Goal: Task Accomplishment & Management: Use online tool/utility

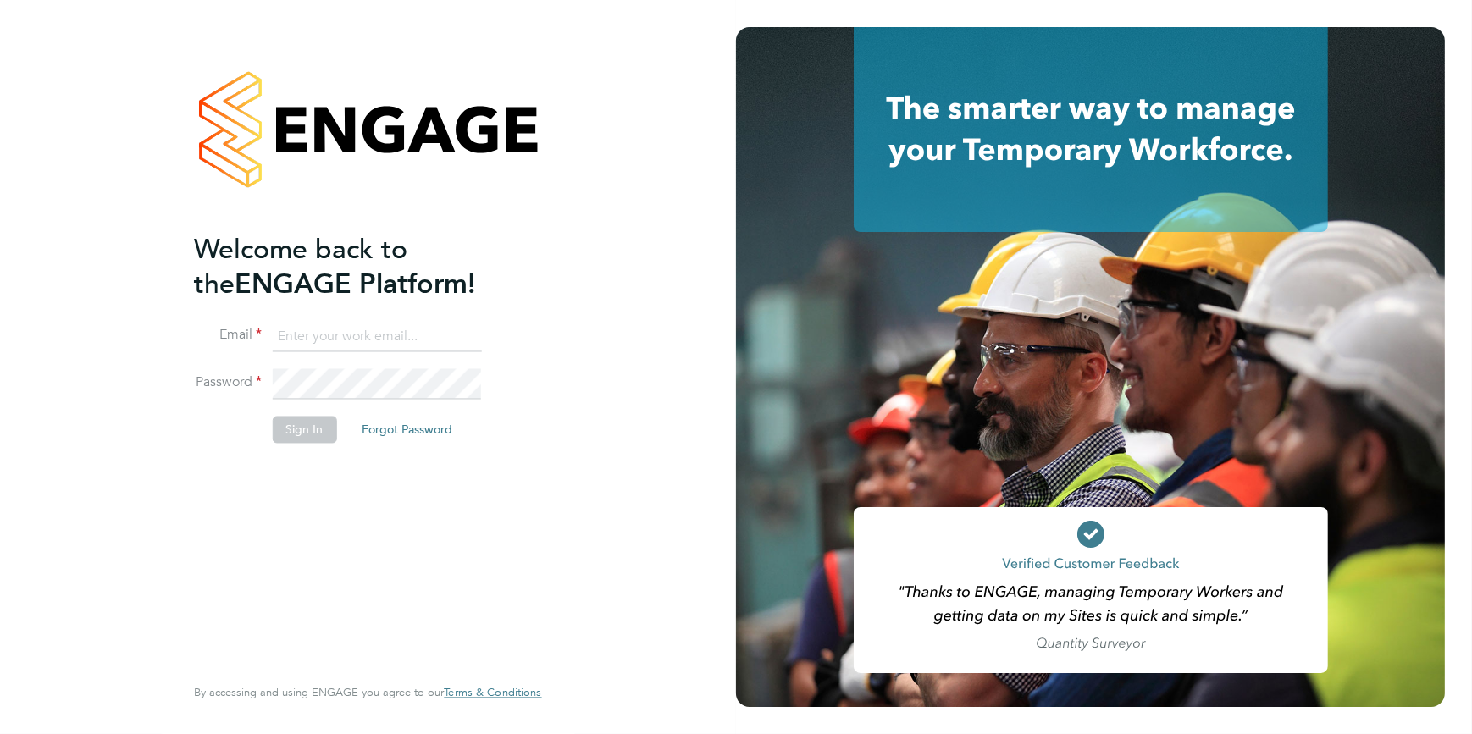
type input "[EMAIL_ADDRESS][DOMAIN_NAME]"
click at [301, 436] on button "Sign In" at bounding box center [304, 429] width 64 height 27
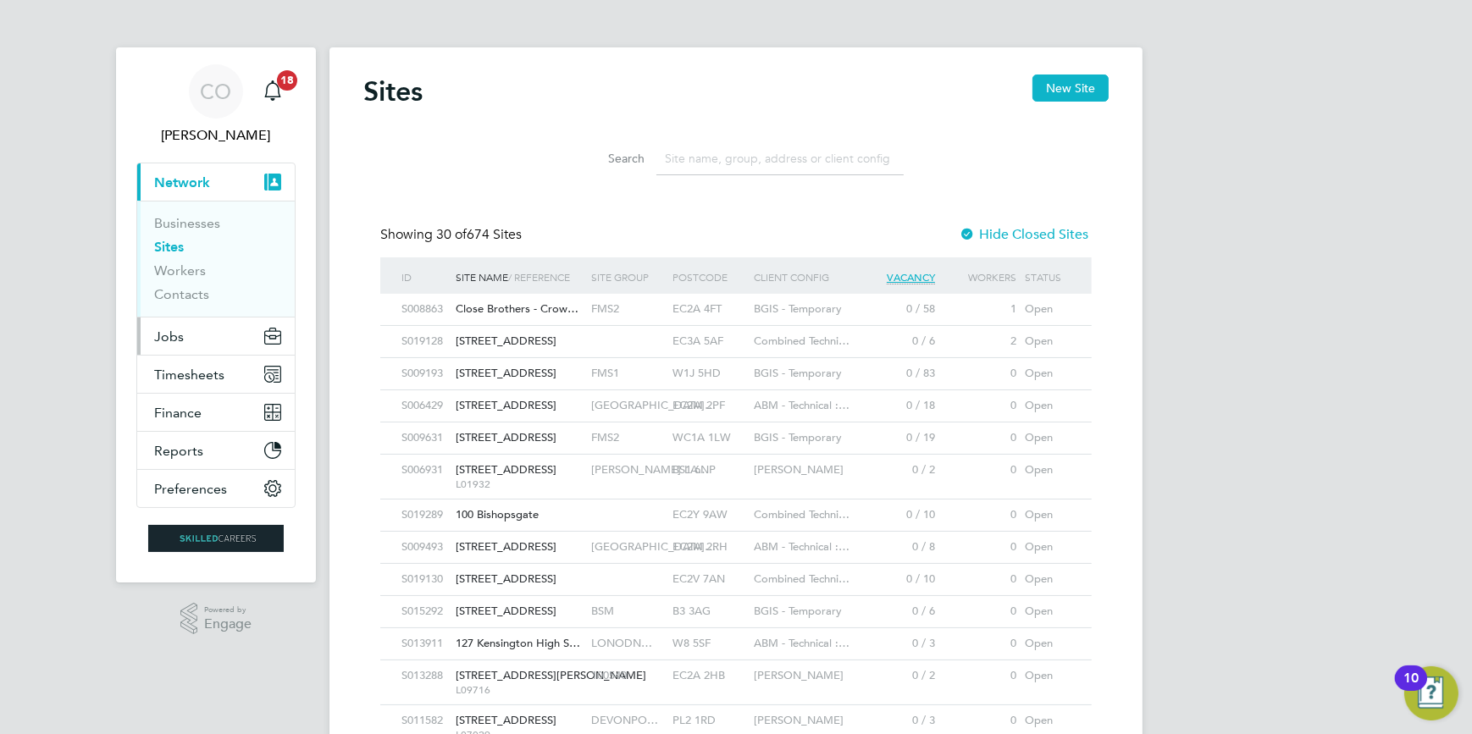
click at [187, 336] on button "Jobs" at bounding box center [216, 336] width 158 height 37
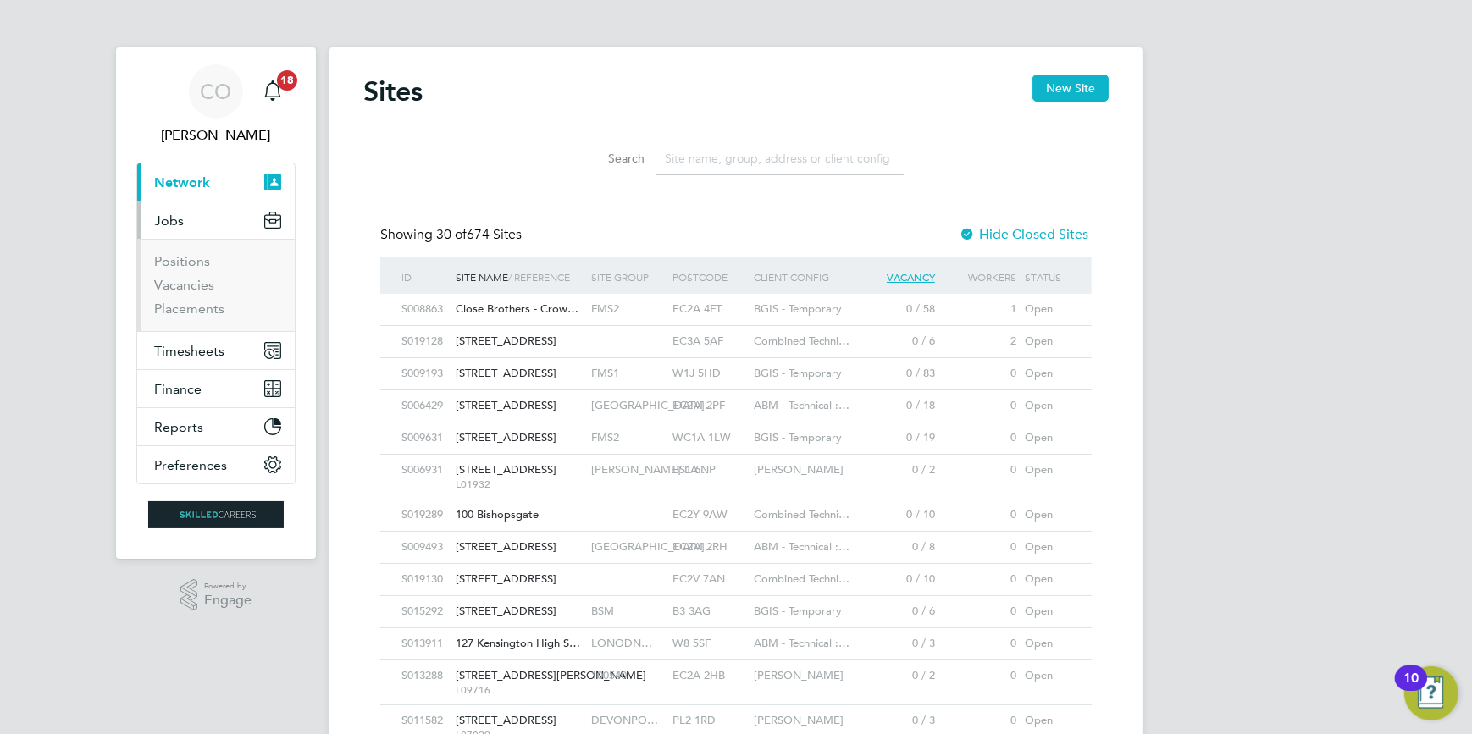
click at [186, 319] on ul "Positions Vacancies Placements" at bounding box center [216, 285] width 158 height 92
click at [192, 313] on link "Placements" at bounding box center [189, 309] width 70 height 16
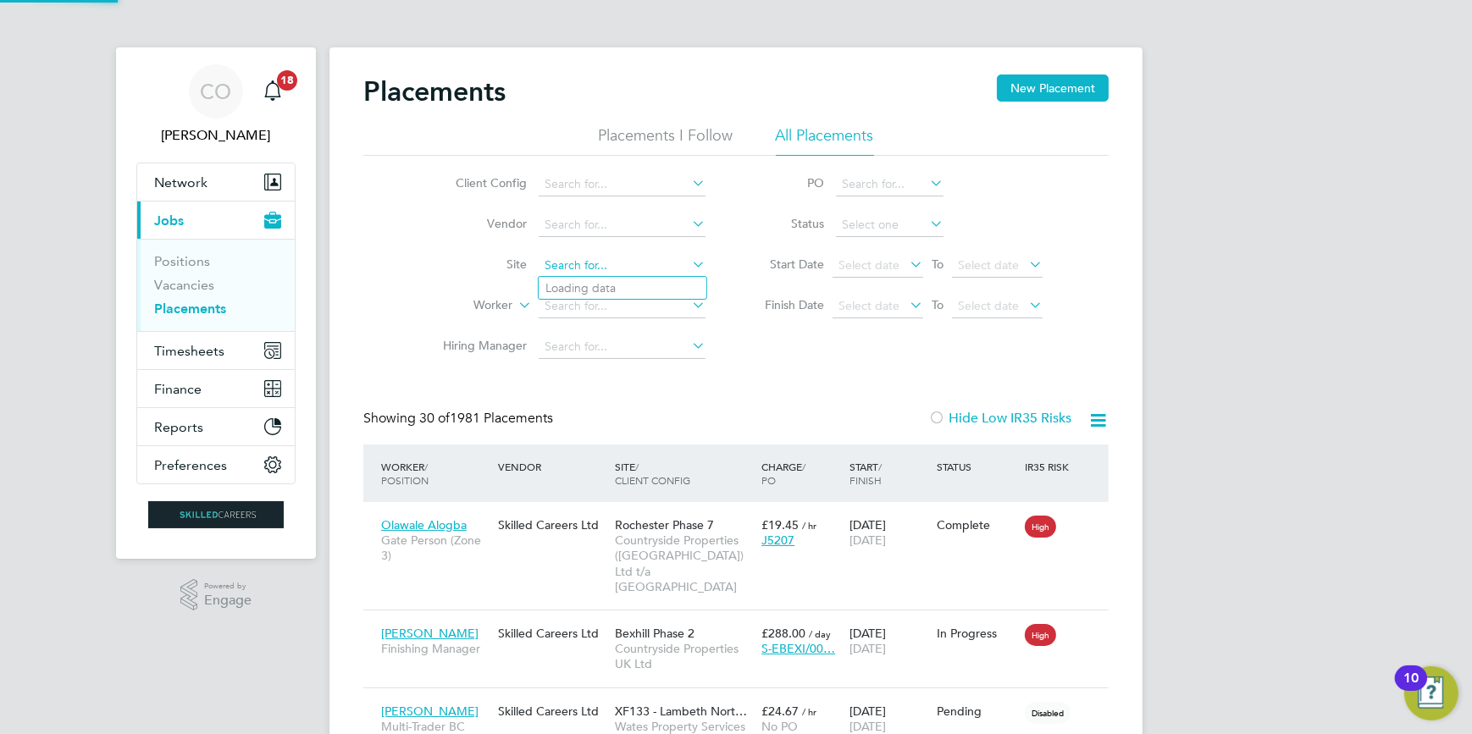
click at [576, 268] on input at bounding box center [622, 266] width 167 height 24
type input "Summerhill Gardens, Polegate"
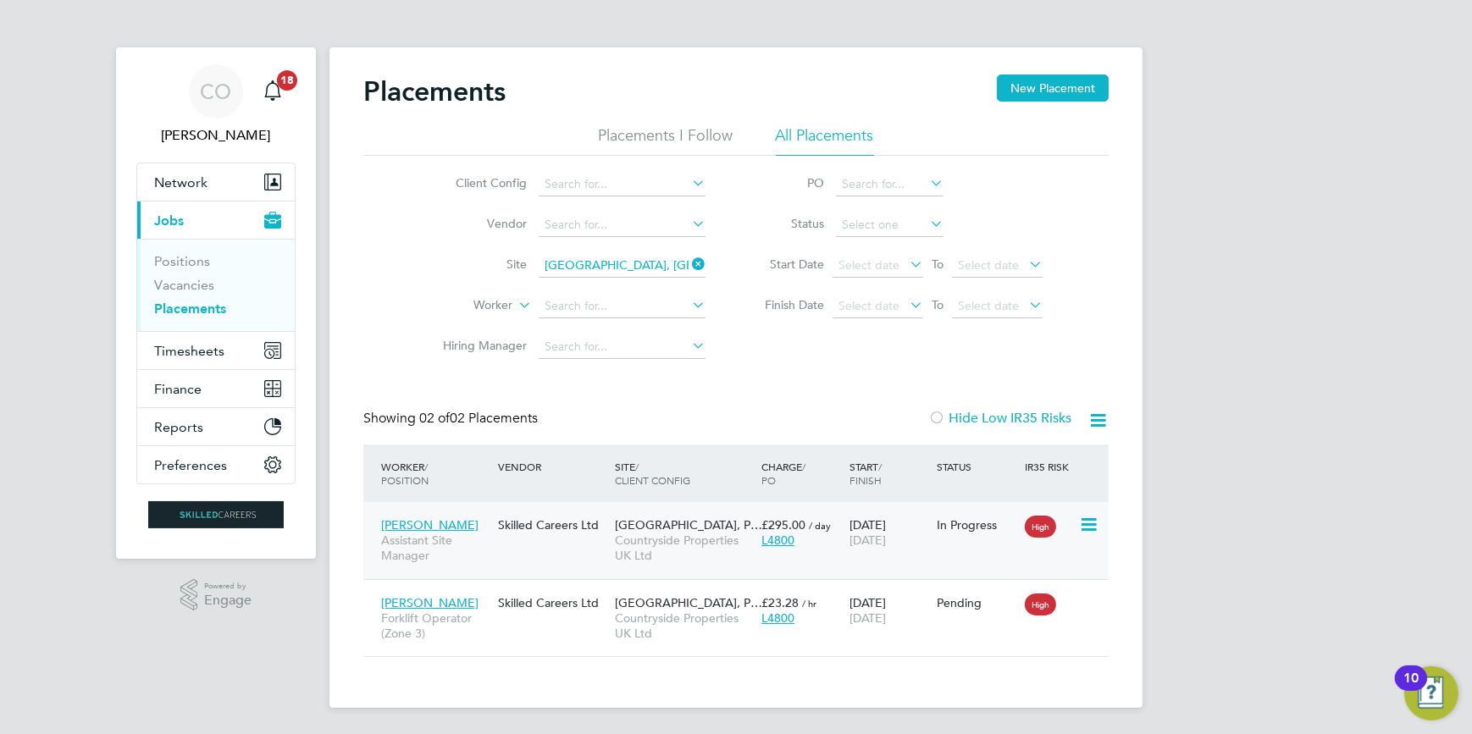
click at [425, 529] on span "Adam Wright" at bounding box center [429, 524] width 97 height 15
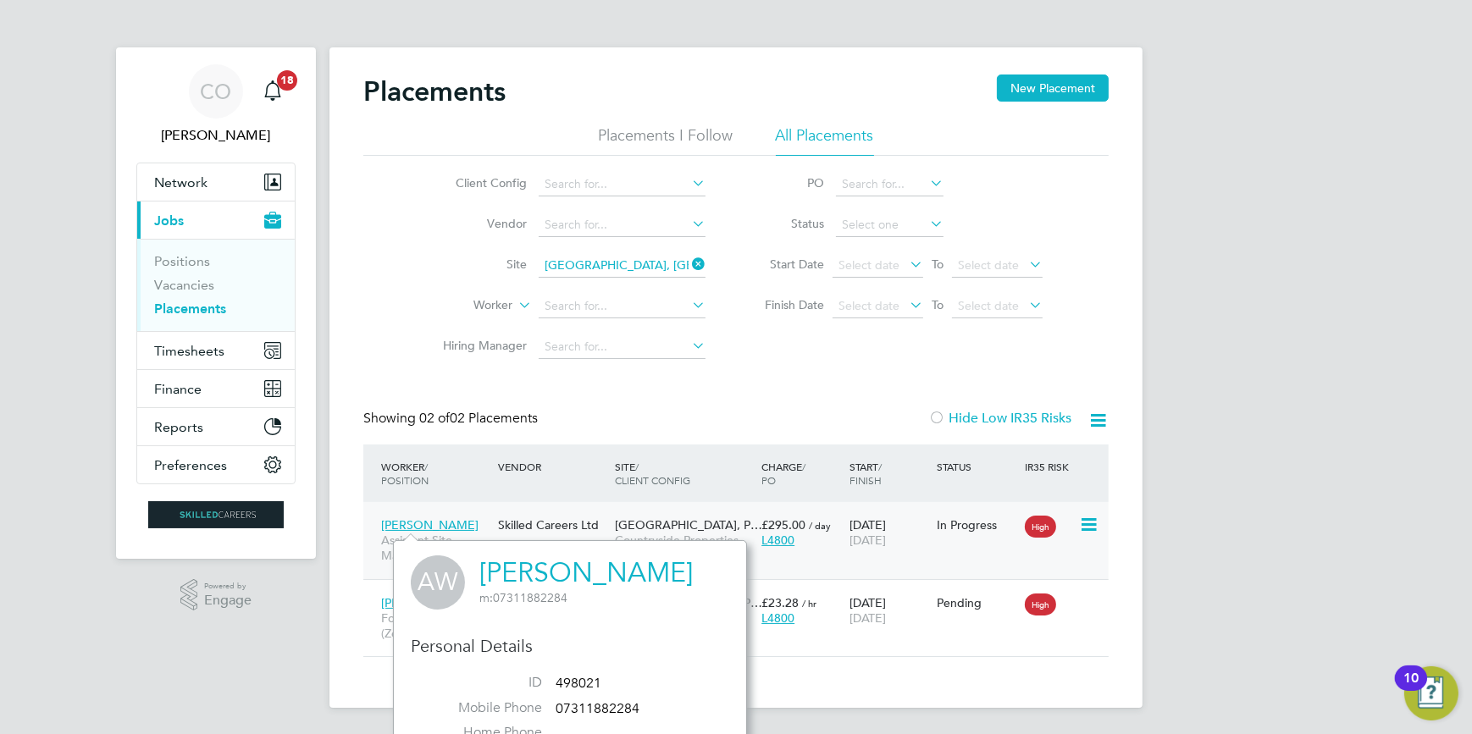
click at [419, 528] on span "Adam Wright" at bounding box center [429, 524] width 97 height 15
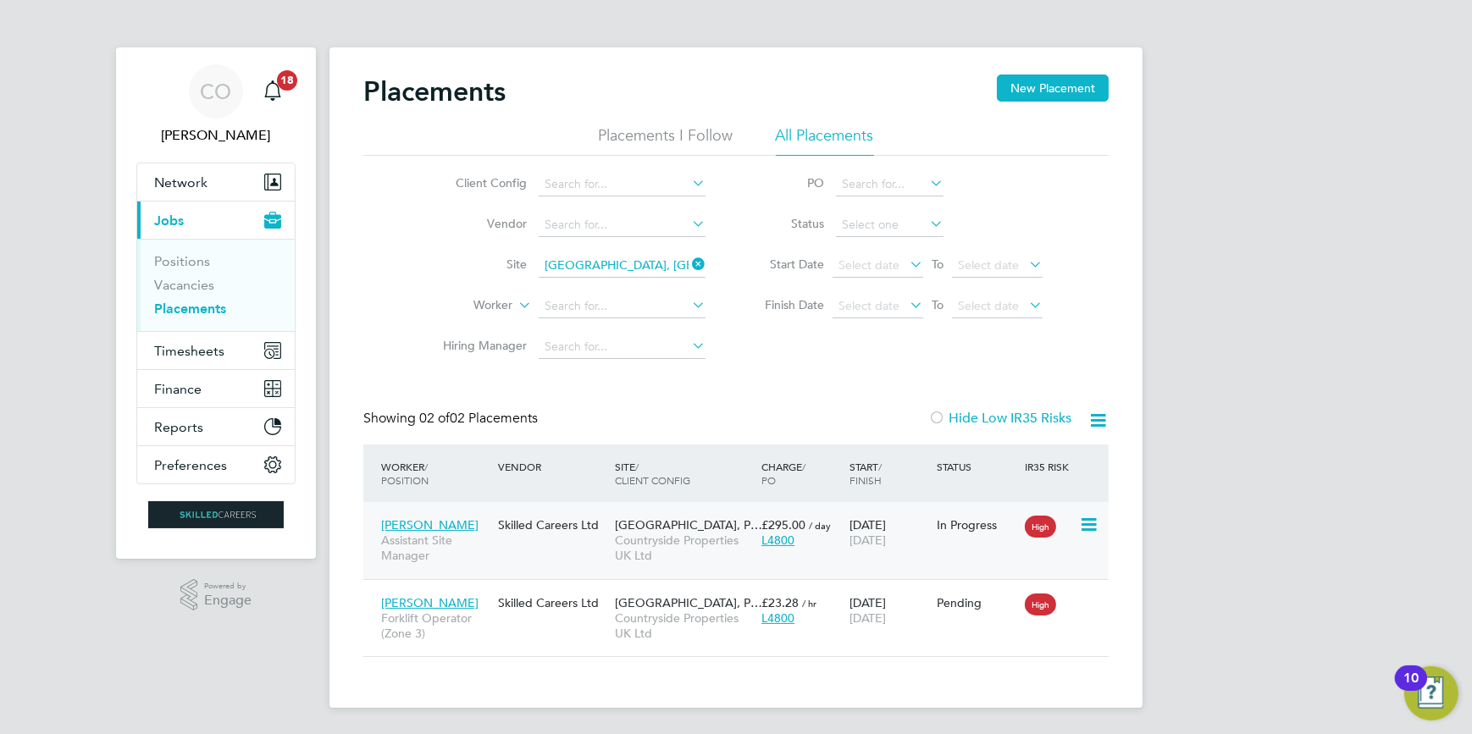
click at [398, 541] on span "Assistant Site Manager" at bounding box center [435, 548] width 108 height 30
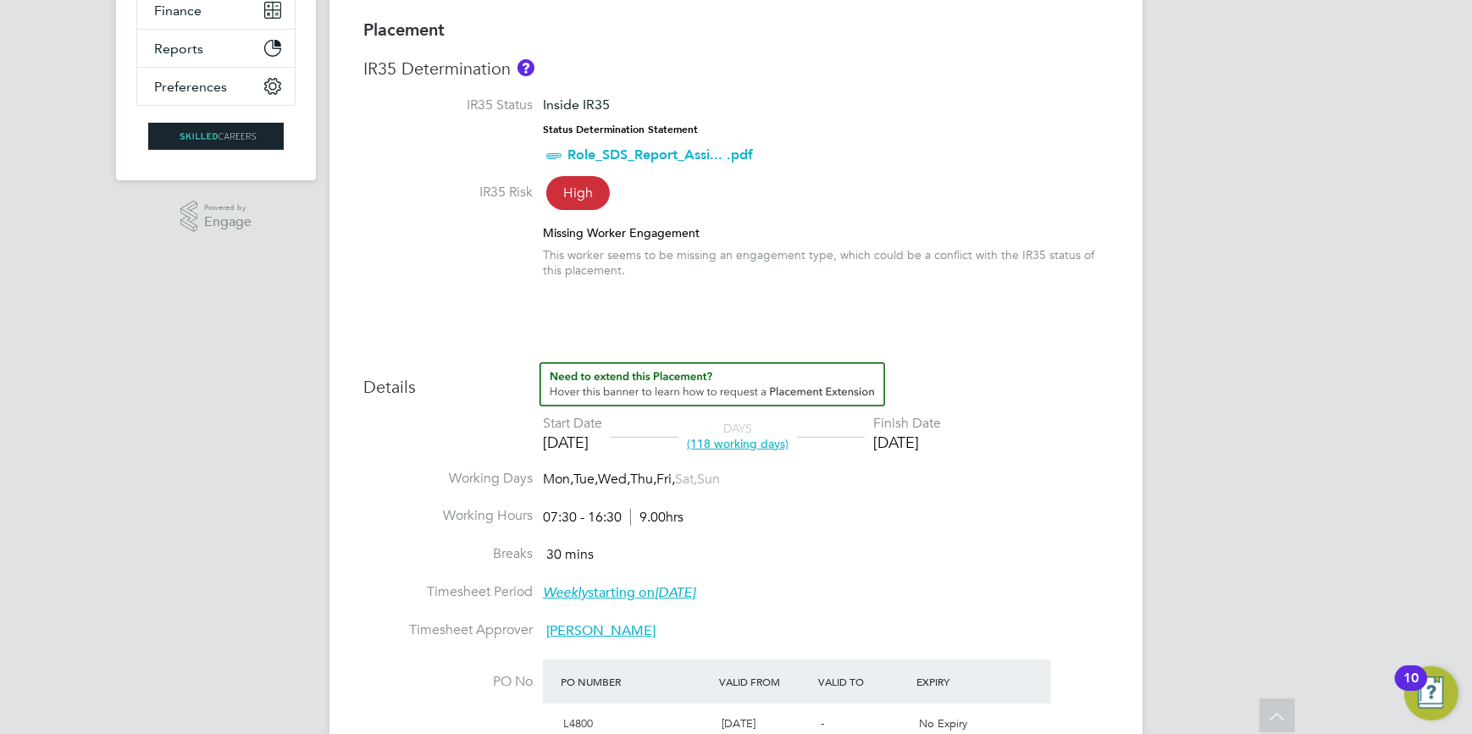
scroll to position [97, 0]
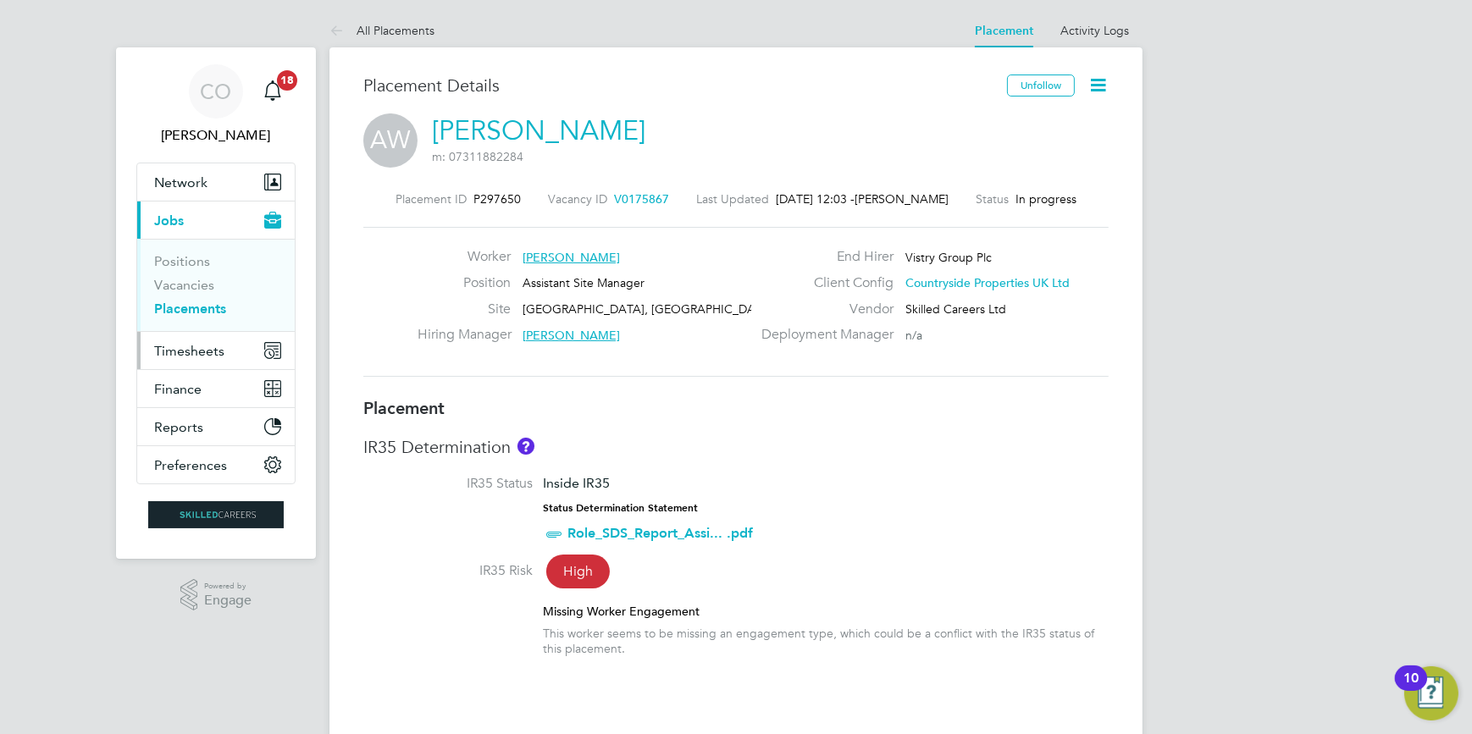
click at [186, 356] on span "Timesheets" at bounding box center [189, 351] width 70 height 16
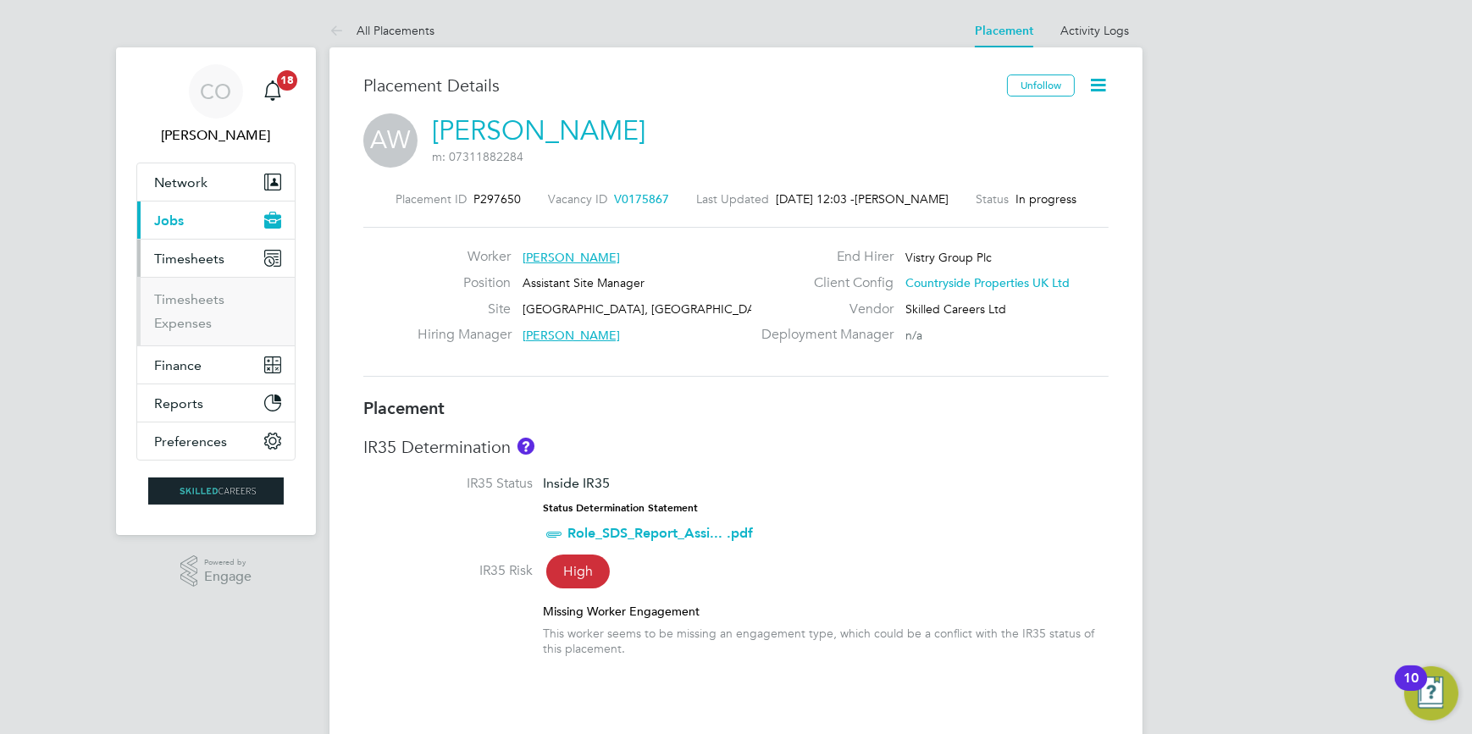
click at [204, 258] on span "Timesheets" at bounding box center [189, 259] width 70 height 16
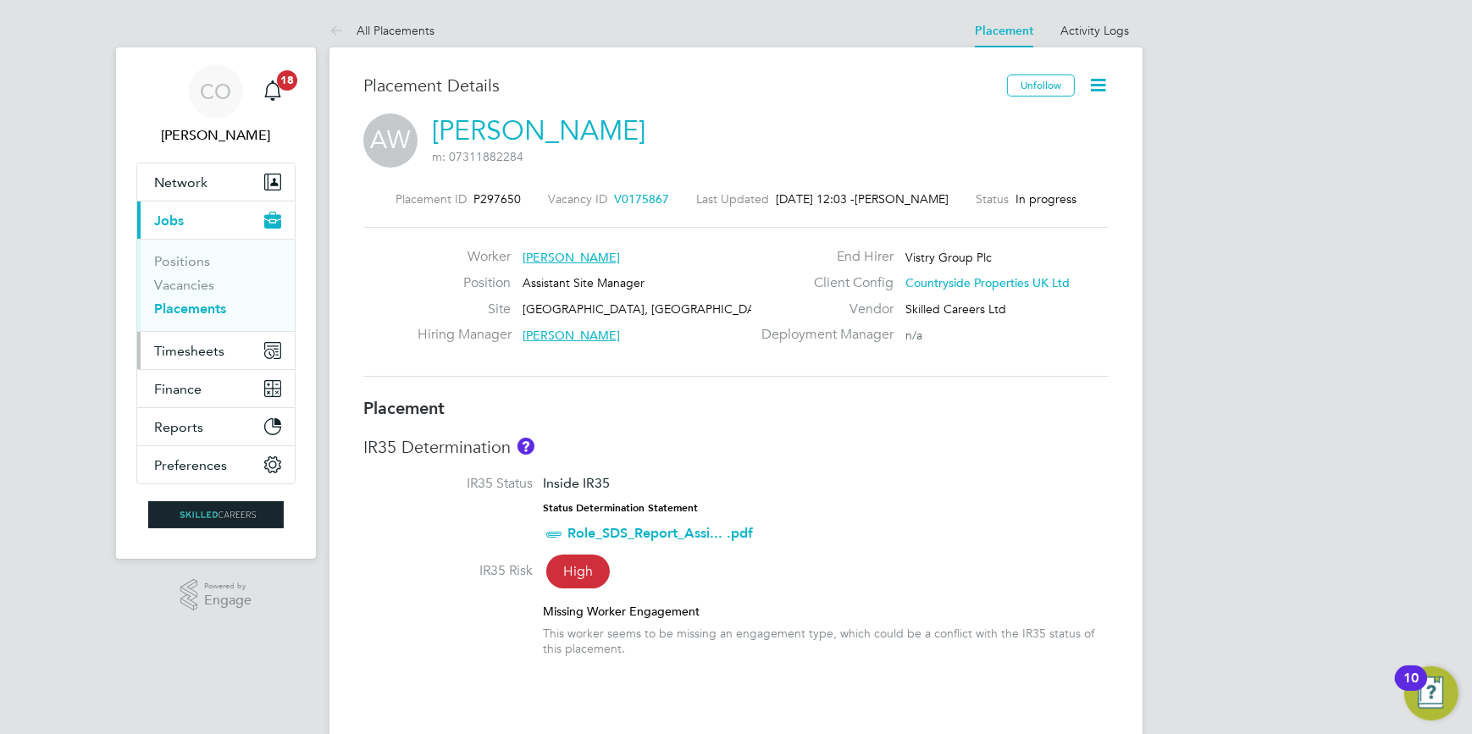
click at [176, 351] on span "Timesheets" at bounding box center [189, 351] width 70 height 16
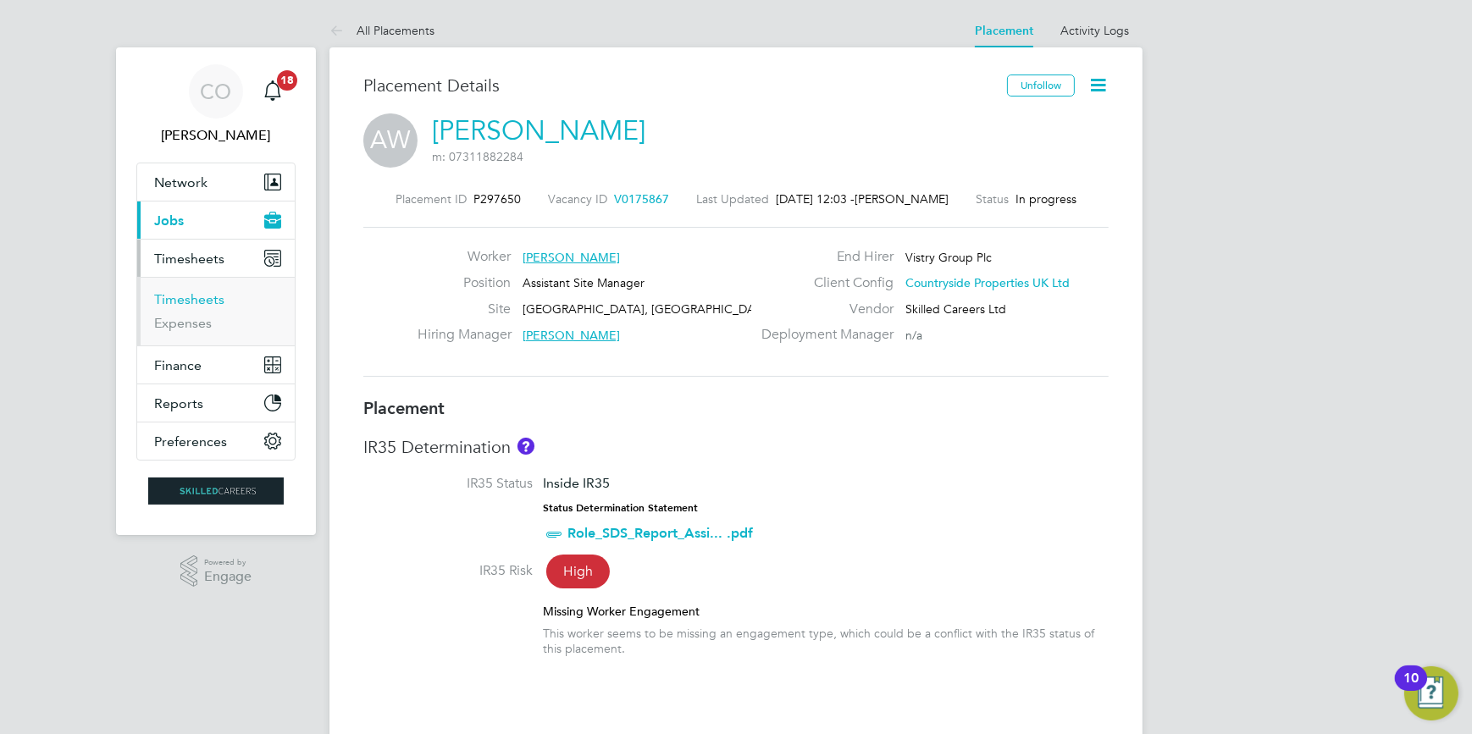
click at [180, 305] on link "Timesheets" at bounding box center [189, 299] width 70 height 16
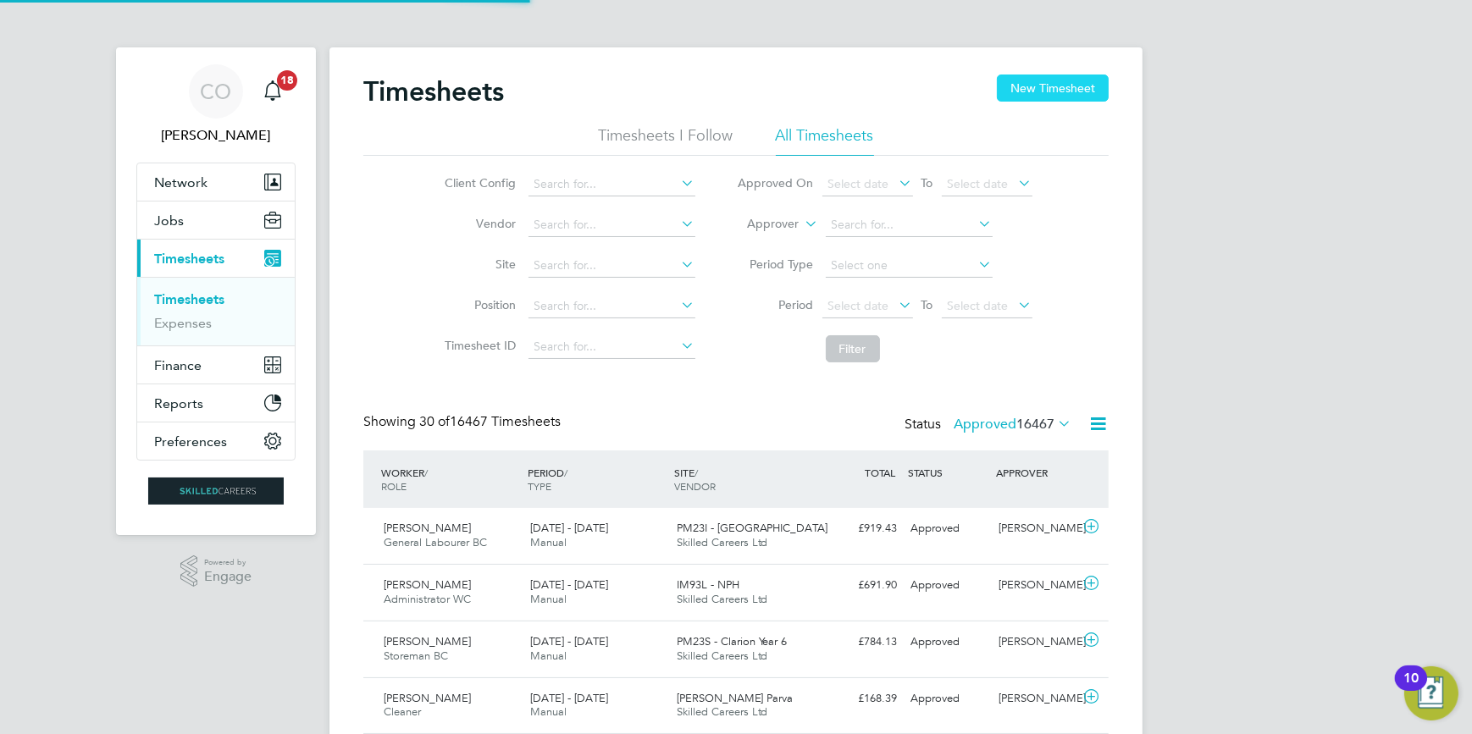
click at [1069, 91] on button "New Timesheet" at bounding box center [1053, 88] width 112 height 27
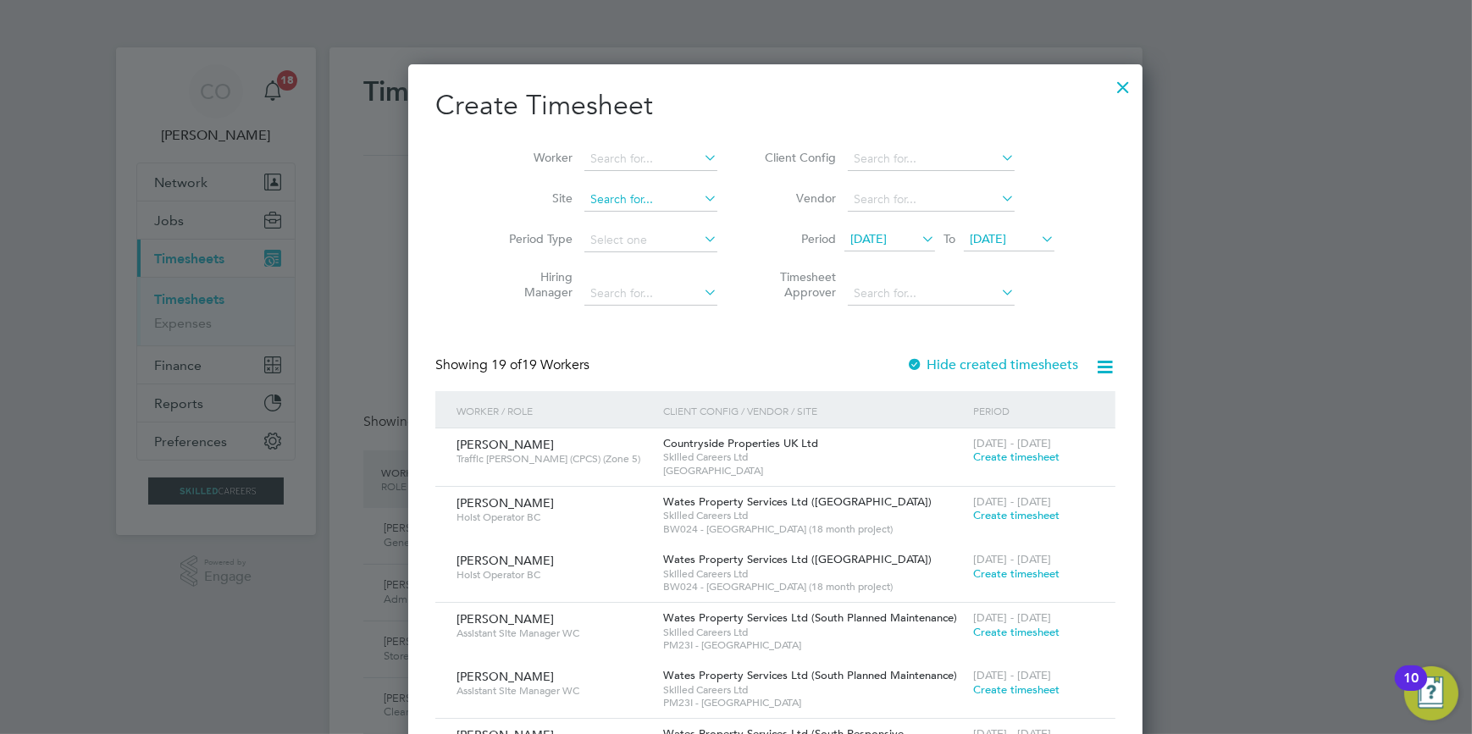
click at [598, 201] on input at bounding box center [650, 200] width 133 height 24
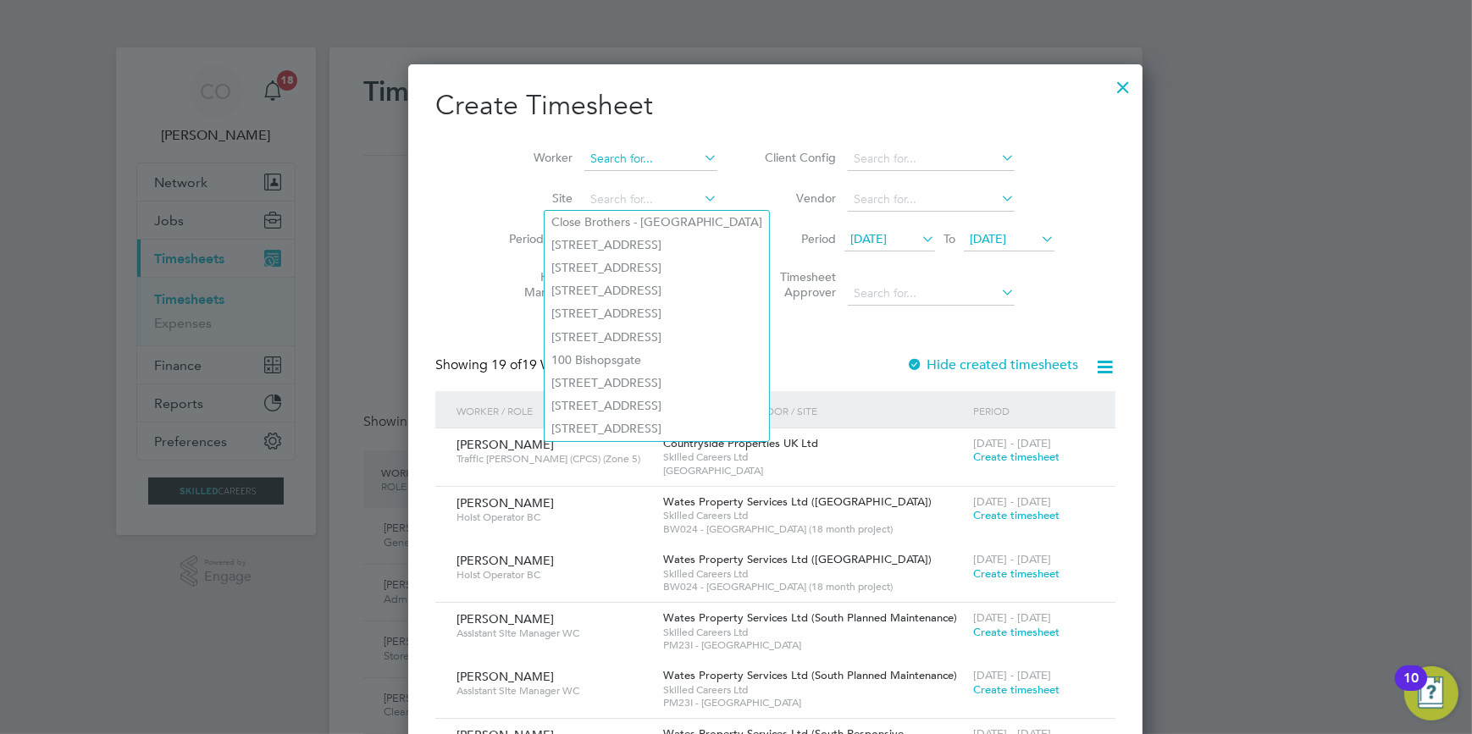
click at [600, 159] on input at bounding box center [650, 159] width 133 height 24
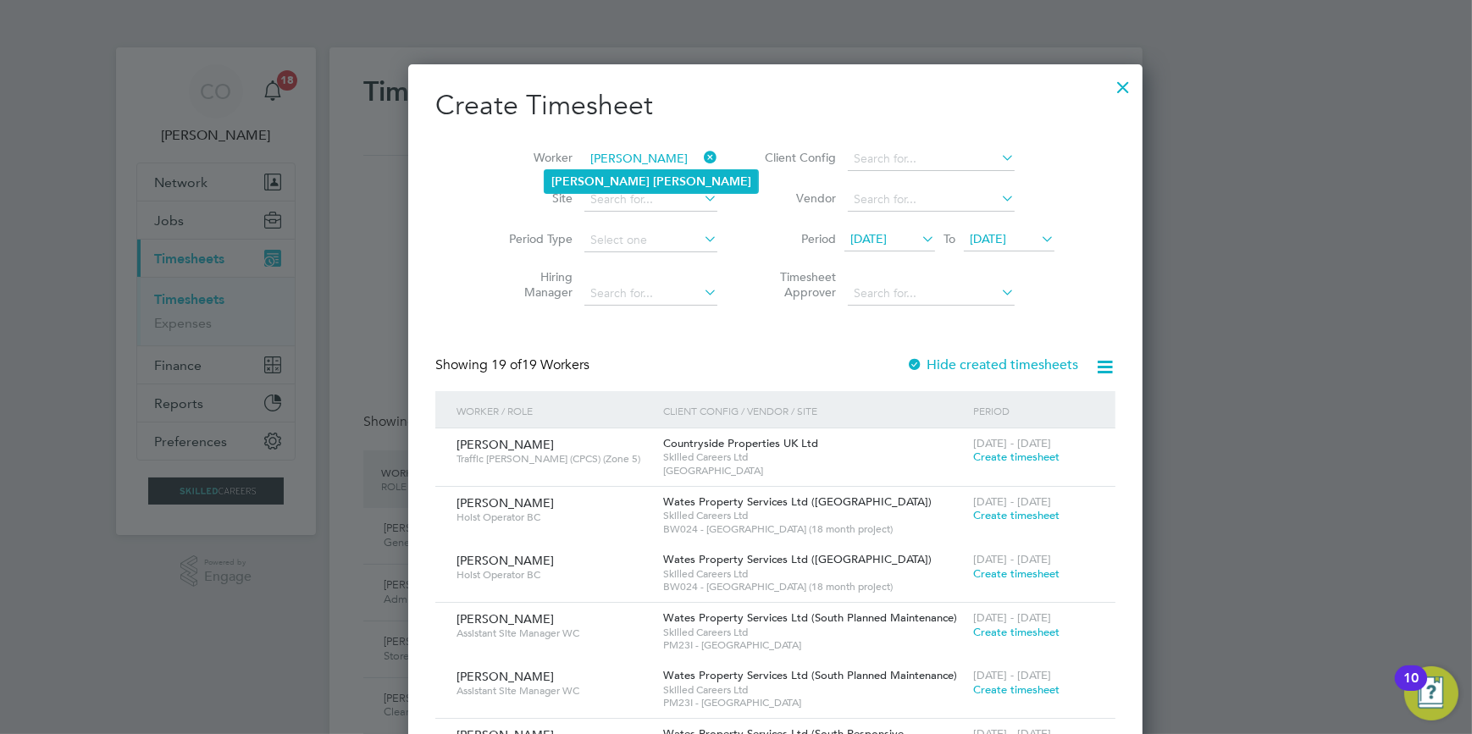
type input "Adam Wright"
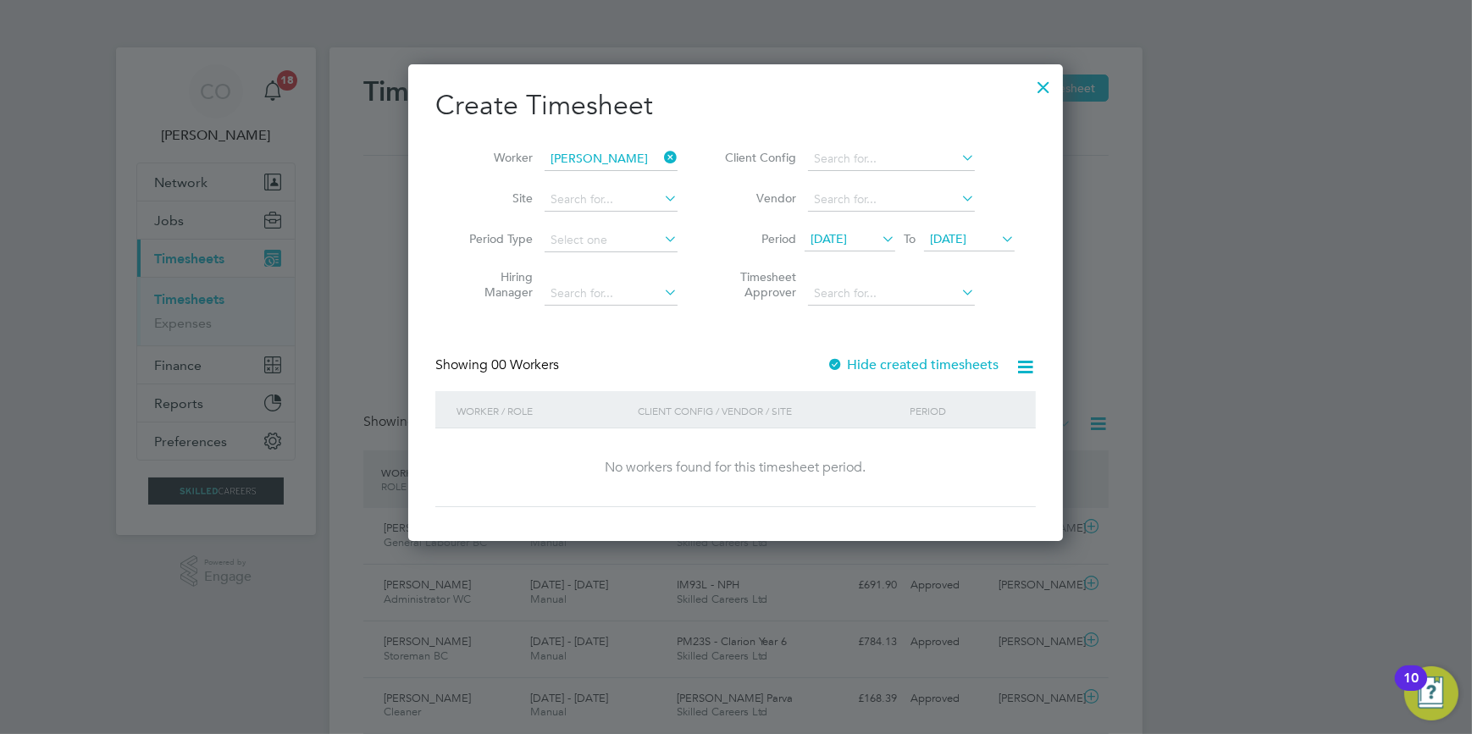
click at [945, 241] on span "26 Sep 2025" at bounding box center [948, 238] width 36 height 15
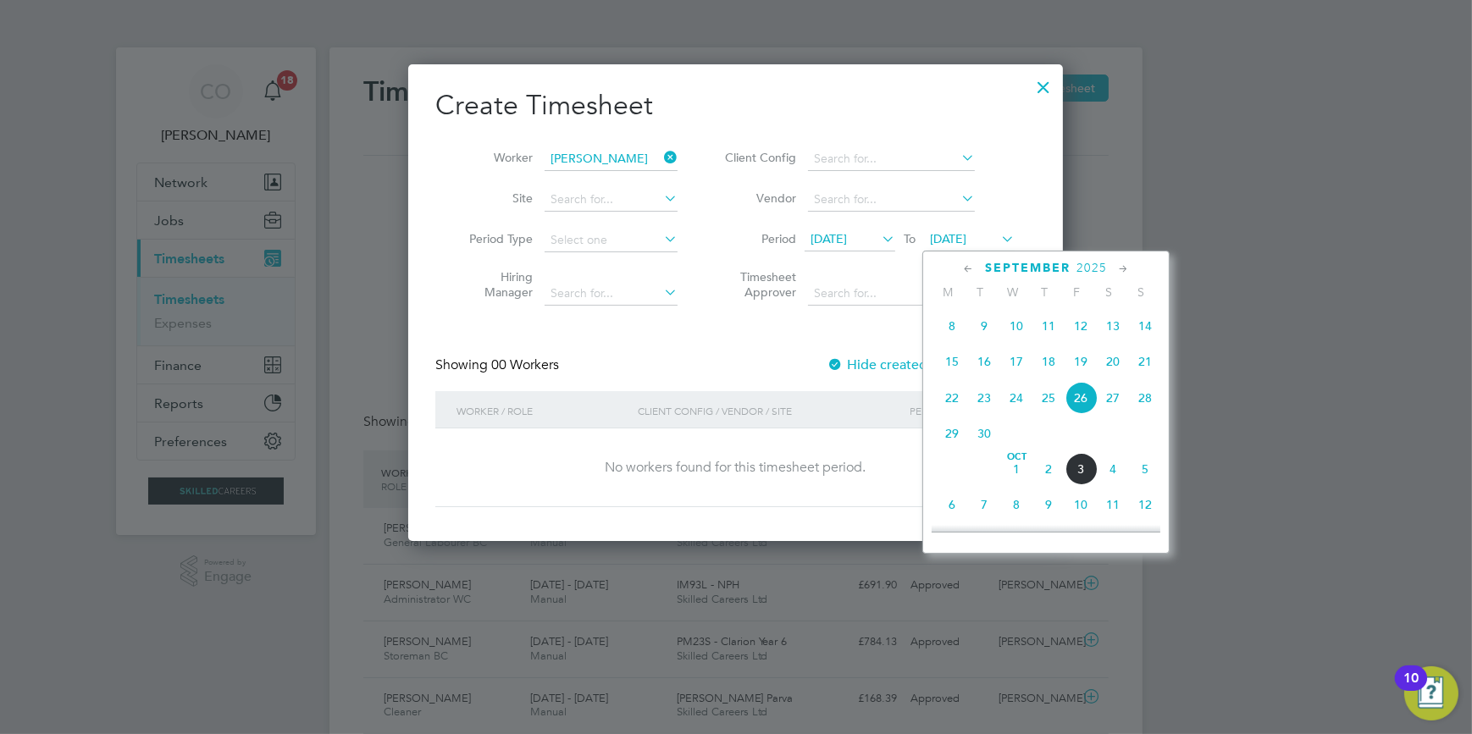
click at [1118, 478] on span "4" at bounding box center [1113, 469] width 32 height 32
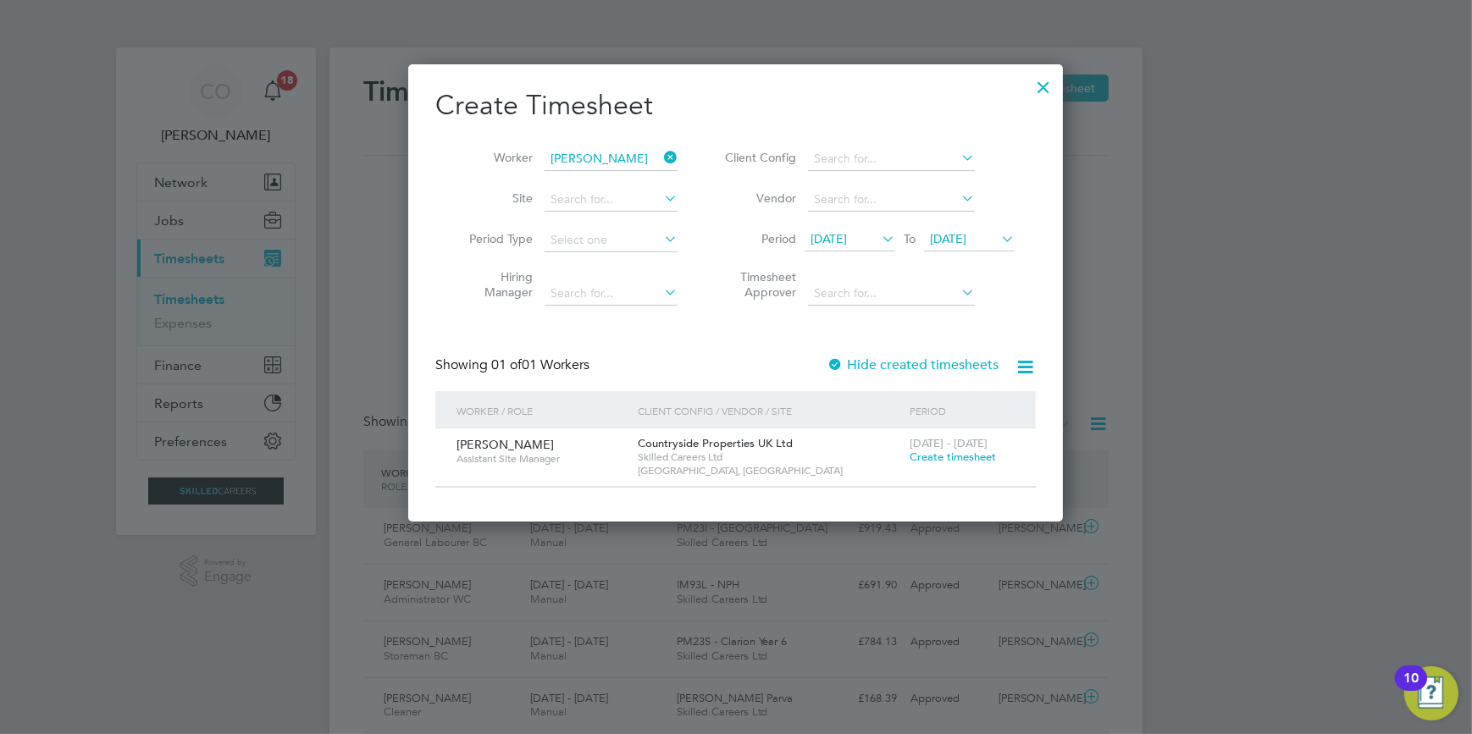
click at [1040, 88] on div at bounding box center [1043, 83] width 30 height 30
